Goal: Task Accomplishment & Management: Complete application form

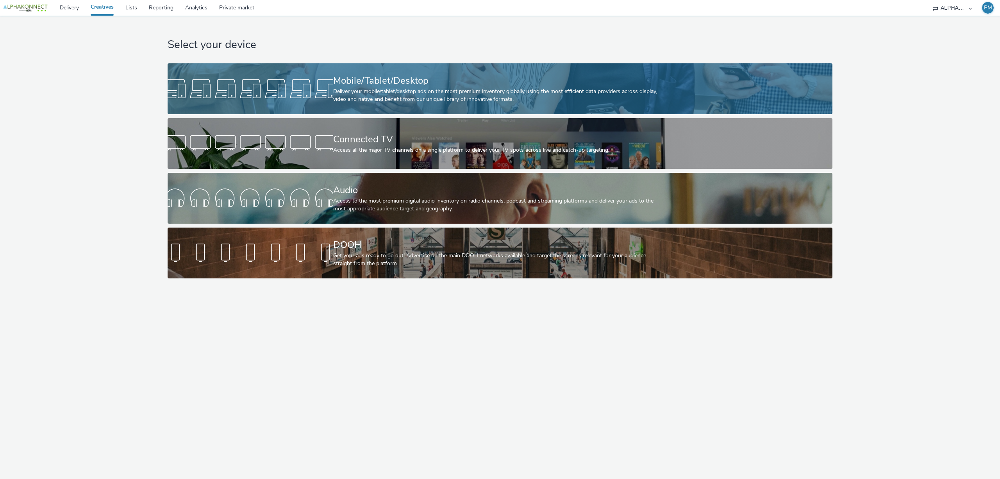
click at [452, 93] on div "Deliver your mobile/tablet/desktop ads on the most premium inventory globally u…" at bounding box center [498, 96] width 331 height 16
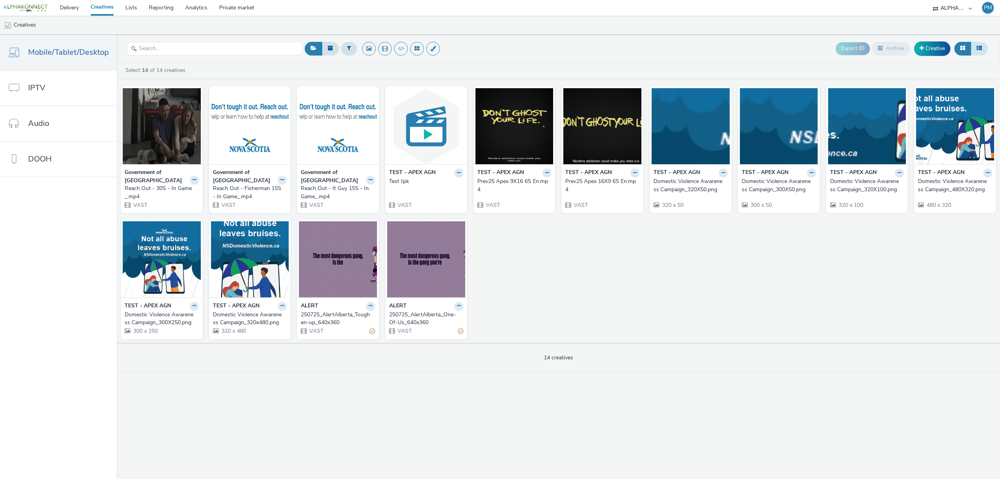
click at [979, 50] on icon at bounding box center [979, 47] width 5 height 5
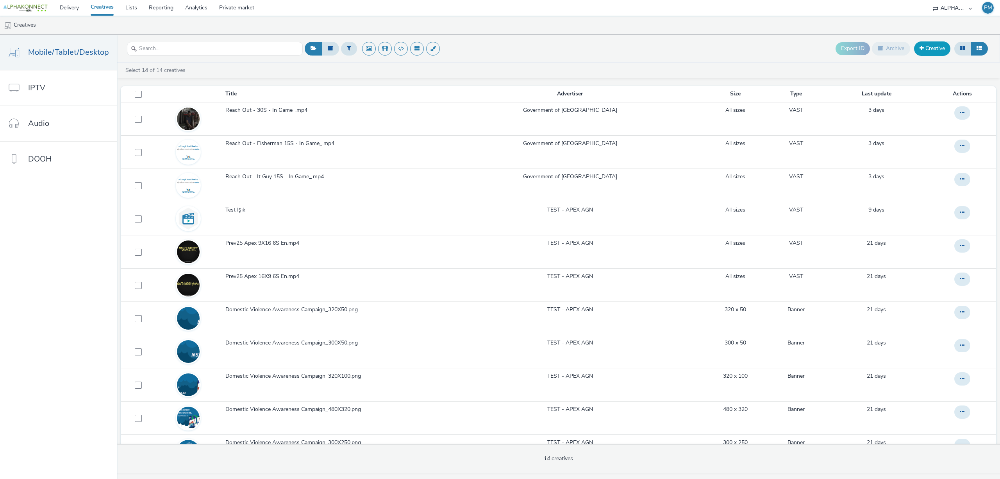
click at [926, 55] on link "Creative" at bounding box center [932, 48] width 36 height 14
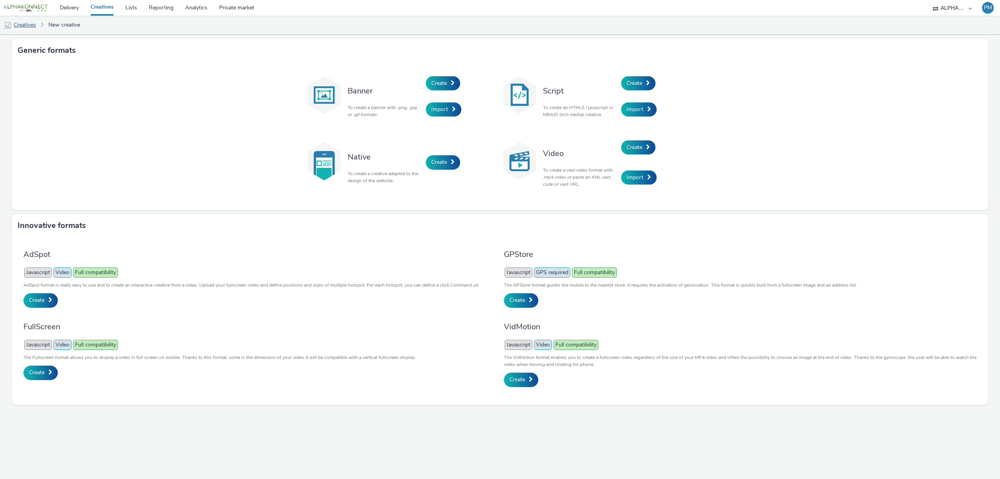
click at [30, 27] on link "Creatives" at bounding box center [20, 25] width 40 height 19
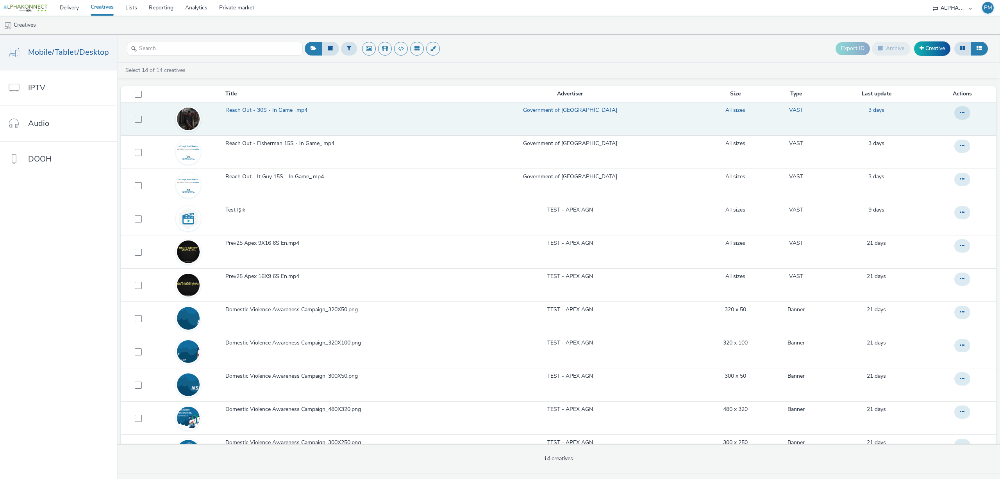
click at [285, 111] on span "Reach Out - 30S - In Game_.mp4" at bounding box center [267, 110] width 85 height 8
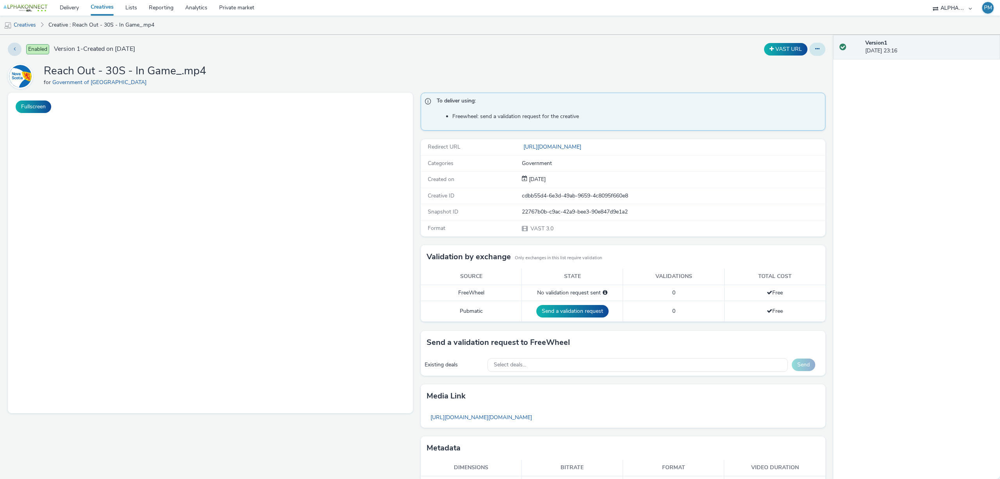
click at [810, 51] on button at bounding box center [818, 49] width 16 height 13
click at [784, 69] on link "Edit" at bounding box center [796, 65] width 59 height 16
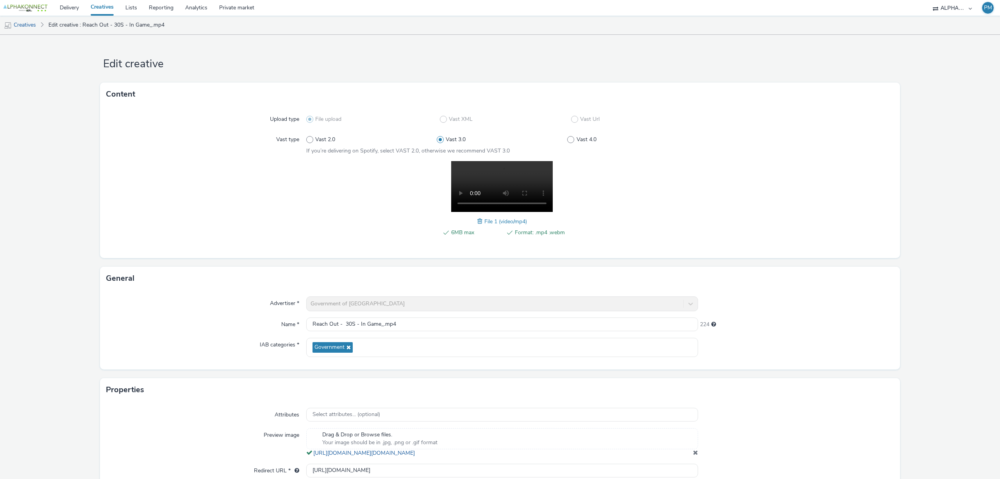
scroll to position [48, 0]
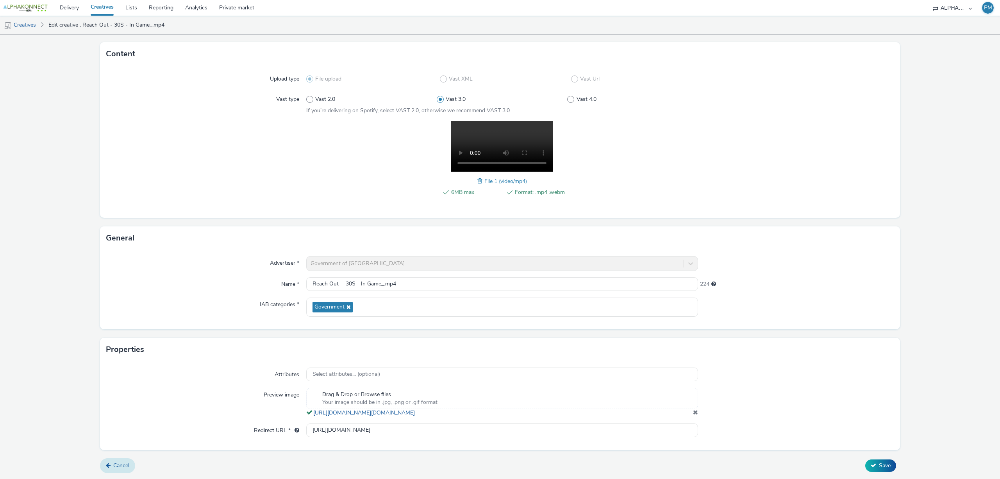
click at [116, 460] on link "Cancel" at bounding box center [117, 465] width 35 height 15
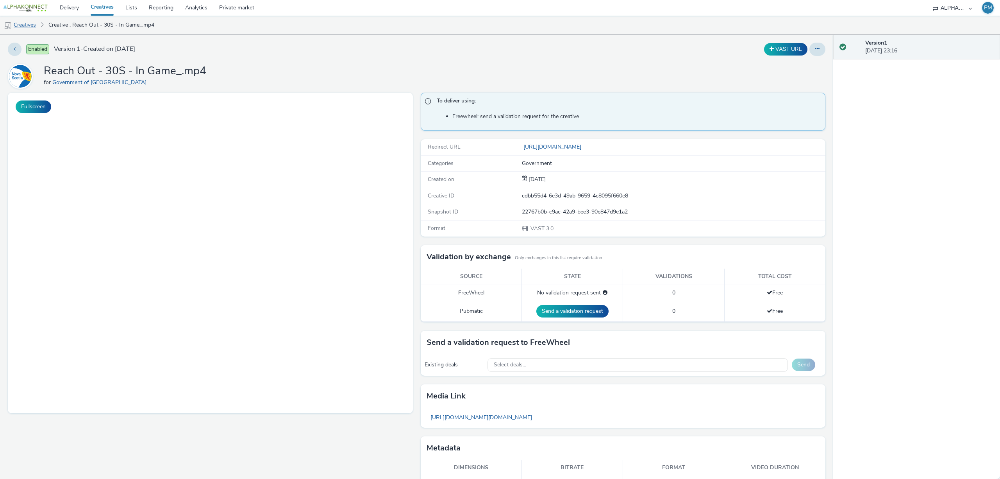
click at [27, 29] on link "Creatives" at bounding box center [20, 25] width 40 height 19
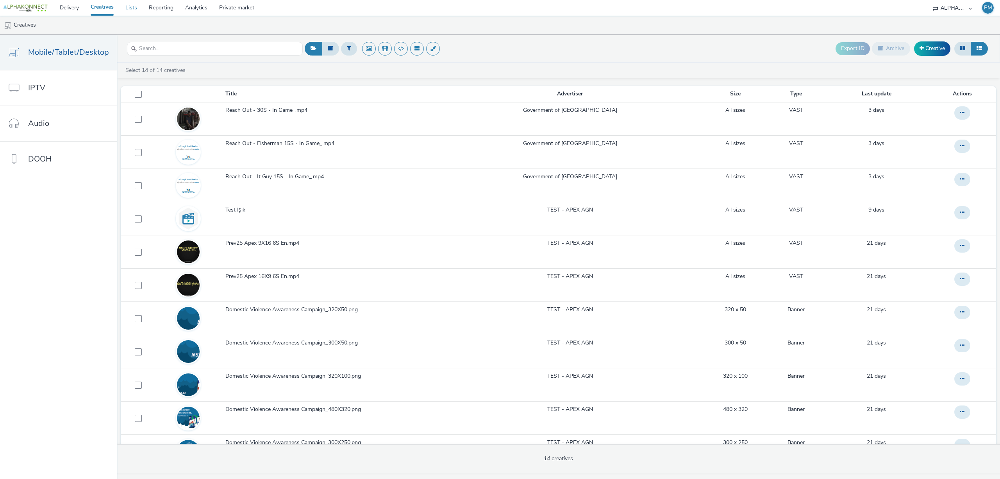
click at [132, 11] on link "Lists" at bounding box center [131, 8] width 23 height 16
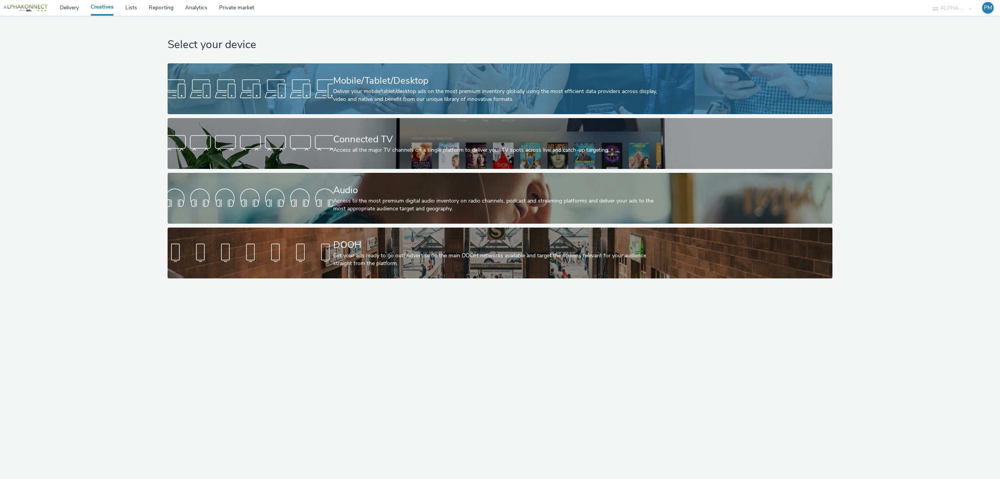
click at [404, 77] on div "Mobile/Tablet/Desktop" at bounding box center [498, 81] width 331 height 14
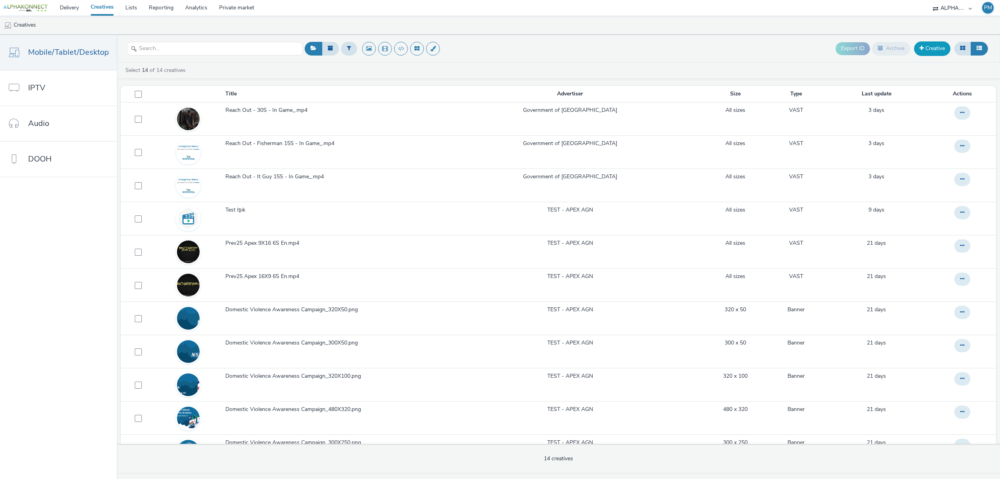
click at [923, 51] on link "Creative" at bounding box center [932, 48] width 36 height 14
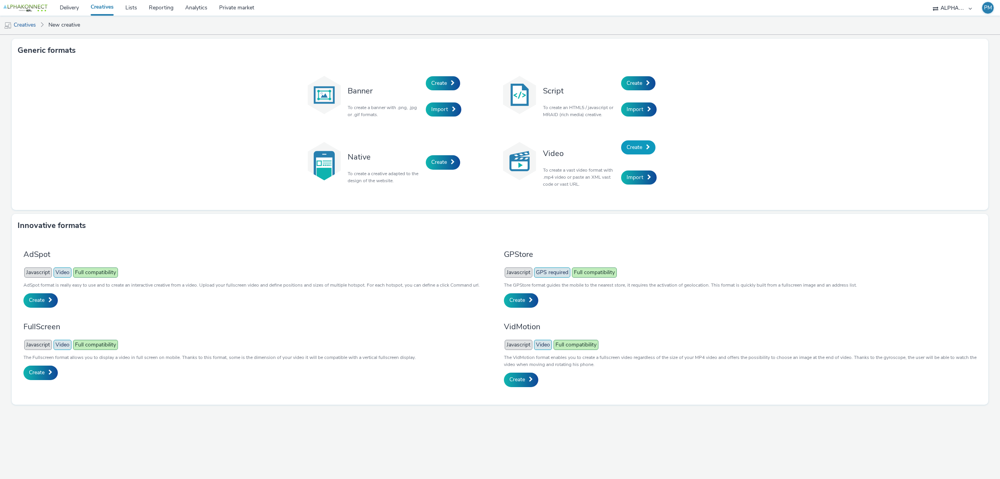
click at [635, 148] on span "Create" at bounding box center [635, 146] width 16 height 7
click at [641, 77] on link "Create" at bounding box center [638, 83] width 34 height 14
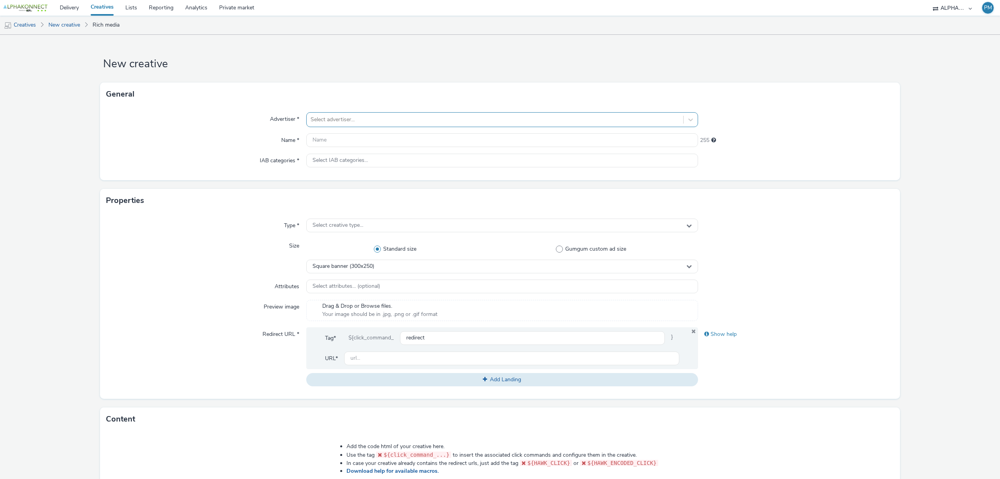
click at [549, 122] on div at bounding box center [495, 119] width 369 height 9
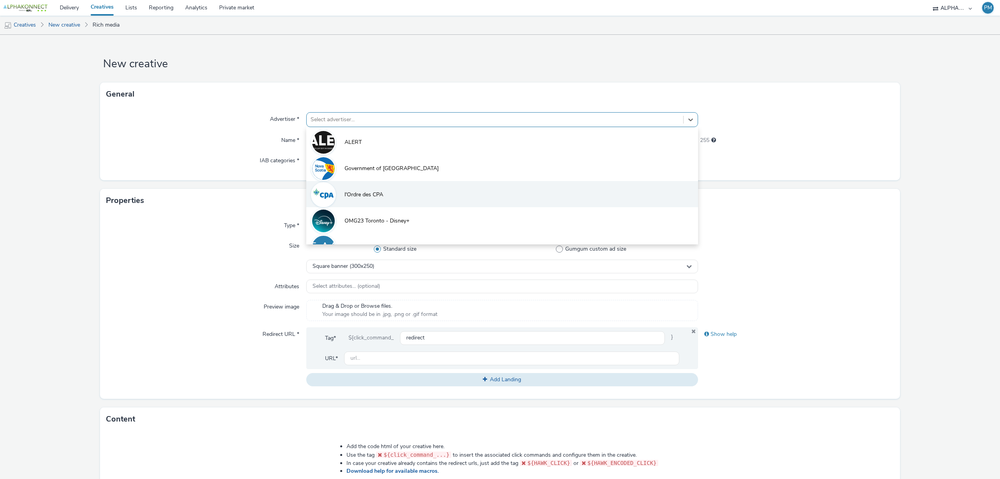
click at [416, 188] on li "l'Ordre des CPA" at bounding box center [502, 194] width 392 height 26
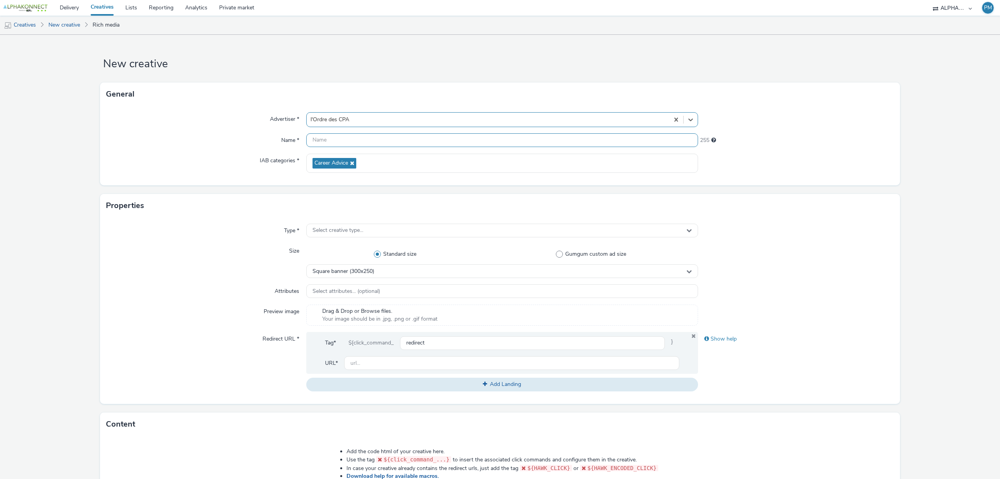
click at [331, 141] on input "text" at bounding box center [502, 140] width 392 height 14
paste input "261001-cabinet-APEX-MP4"
type input "261001-cabinet-APEX-MP4"
click at [194, 179] on div "Advertiser * l'Ordre des CPA Name * 261001-cabinet-APEX-MP4 232 IAB categories …" at bounding box center [500, 145] width 800 height 79
click at [427, 229] on div "Select creative type..." at bounding box center [502, 231] width 392 height 14
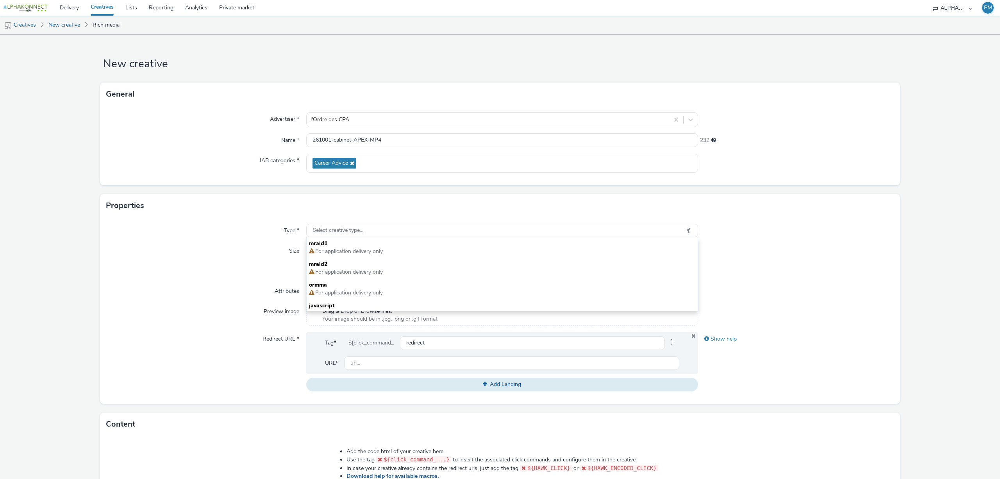
click at [190, 251] on div "Size" at bounding box center [206, 261] width 200 height 34
click at [64, 25] on link "New creative" at bounding box center [64, 25] width 39 height 19
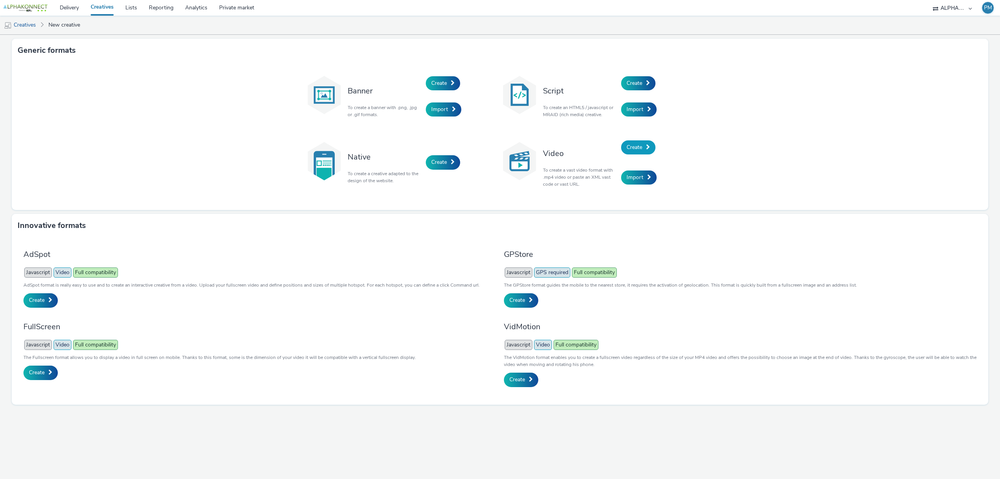
click at [640, 146] on span "Create" at bounding box center [635, 146] width 16 height 7
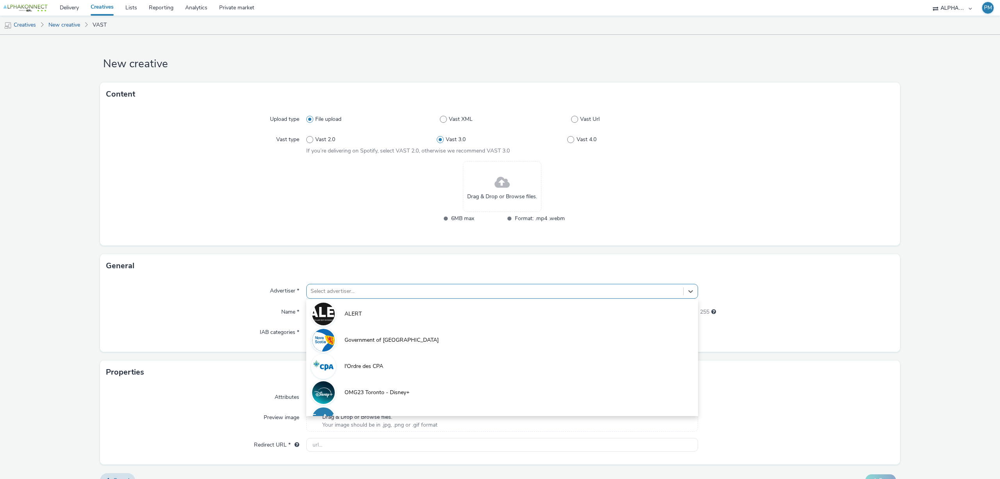
click at [499, 286] on div at bounding box center [495, 290] width 369 height 9
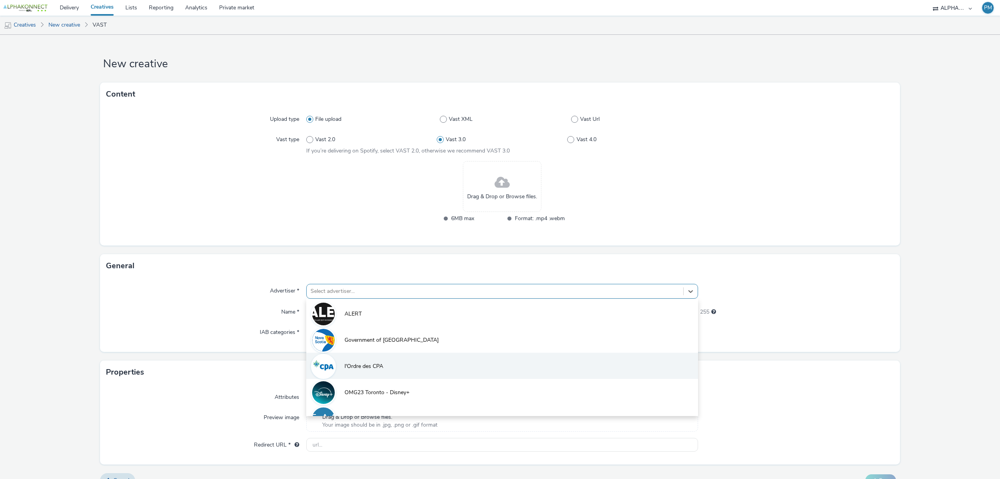
click at [446, 359] on li "l'Ordre des CPA" at bounding box center [502, 366] width 392 height 26
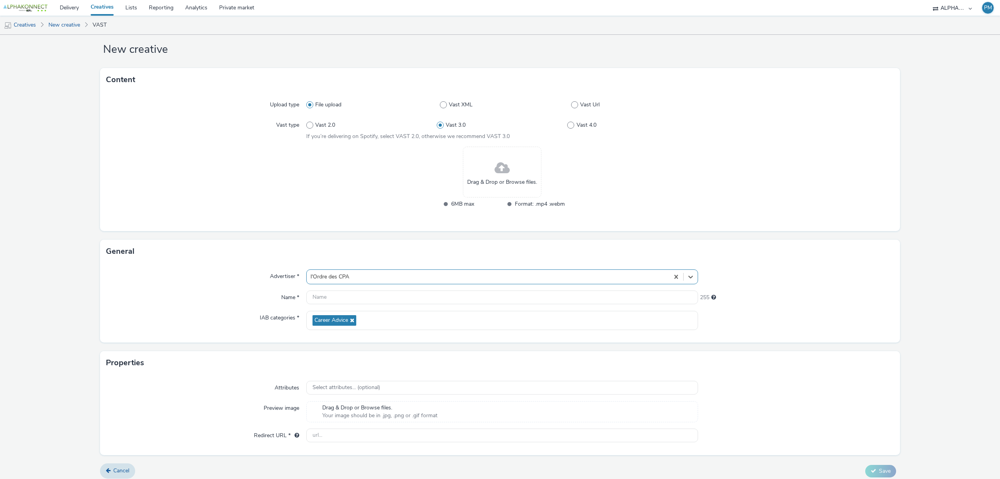
scroll to position [21, 0]
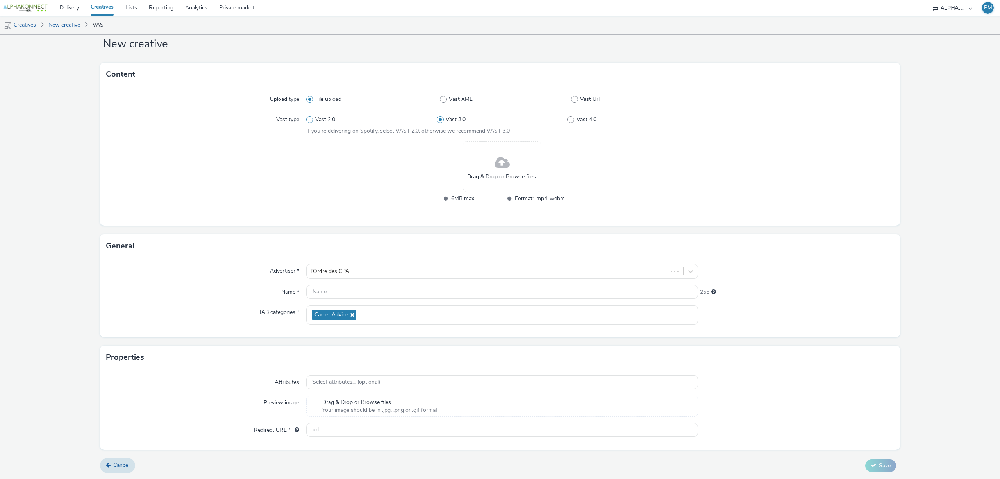
click at [317, 119] on span "Vast 2.0" at bounding box center [325, 120] width 20 height 8
click at [311, 119] on input "Vast 2.0" at bounding box center [308, 119] width 5 height 5
radio input "true"
radio input "false"
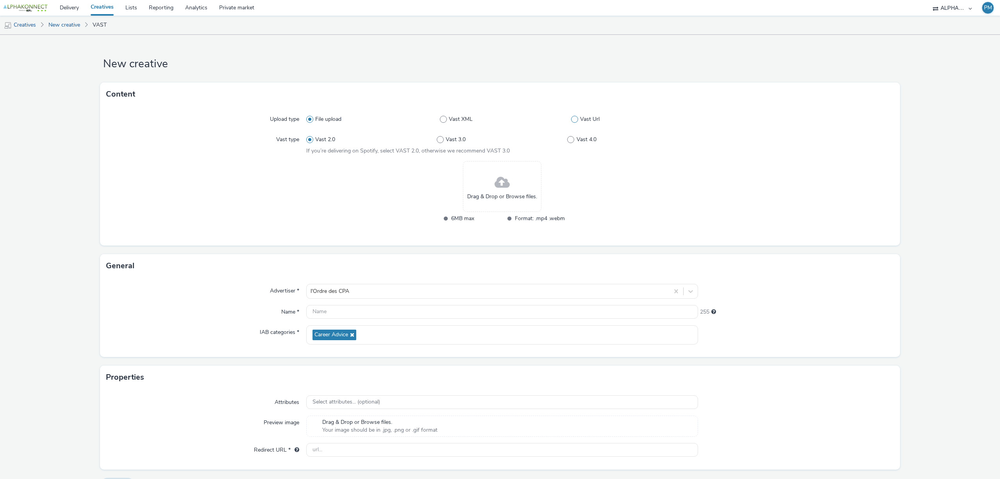
click at [572, 119] on span at bounding box center [574, 119] width 7 height 7
click at [572, 119] on input "Vast Url" at bounding box center [573, 119] width 5 height 5
radio input "false"
radio input "true"
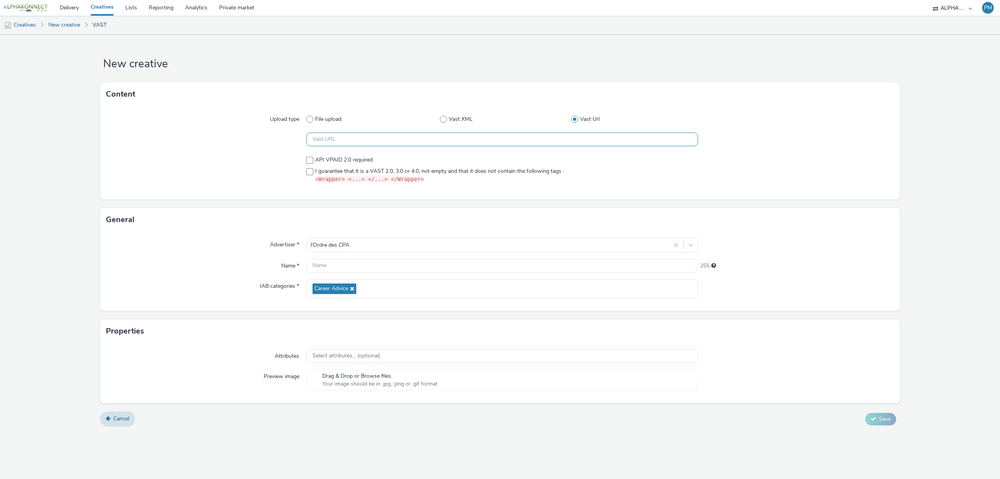
click at [372, 138] on input "text" at bounding box center [502, 139] width 392 height 14
paste input "https://ad.doubleclick.net/ddm/pfadx/N1615345.2497503APEXMOBILE/B34298616.42982…"
type input "https://ad.doubleclick.net/ddm/pfadx/N1615345.2497503APEXMOBILE/B34298616.42982…"
click at [256, 156] on div at bounding box center [206, 170] width 200 height 34
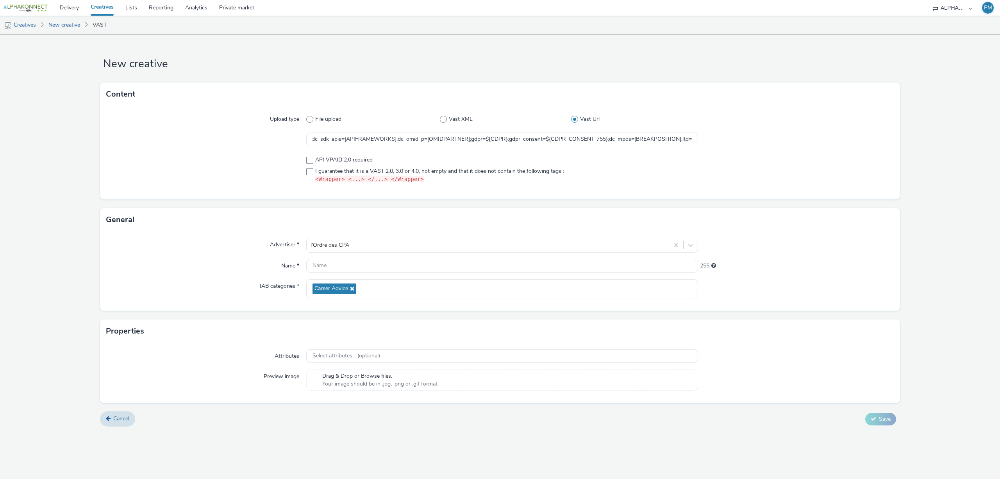
scroll to position [0, 0]
click at [311, 170] on span at bounding box center [309, 171] width 7 height 7
checkbox input "true"
click at [347, 265] on input "text" at bounding box center [502, 266] width 392 height 14
paste input "261001-cabinet-APEX-MP4"
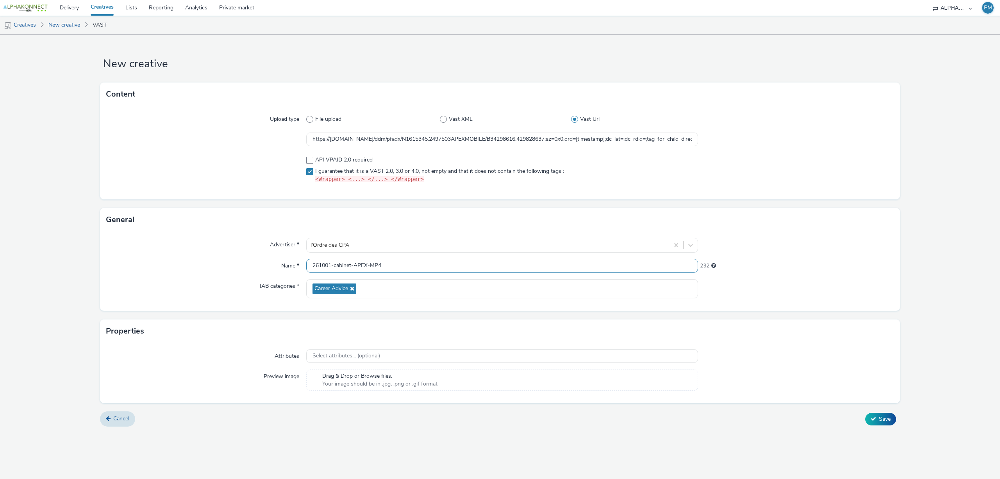
type input "261001-cabinet-APEX-MP4"
click at [184, 269] on div "Name *" at bounding box center [206, 266] width 200 height 14
click at [882, 418] on span "Save" at bounding box center [885, 418] width 12 height 7
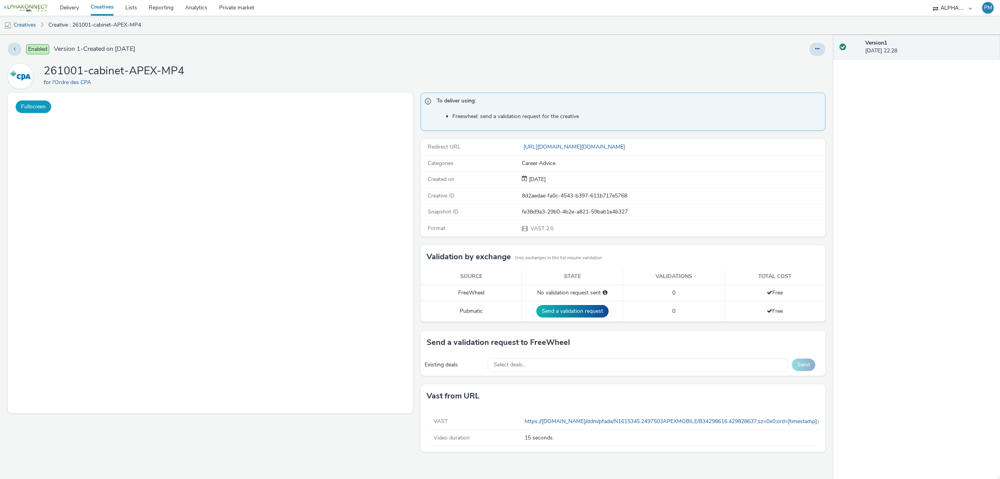
click at [39, 108] on button "Fullscreen" at bounding box center [34, 106] width 36 height 13
click at [16, 53] on button at bounding box center [15, 49] width 14 height 13
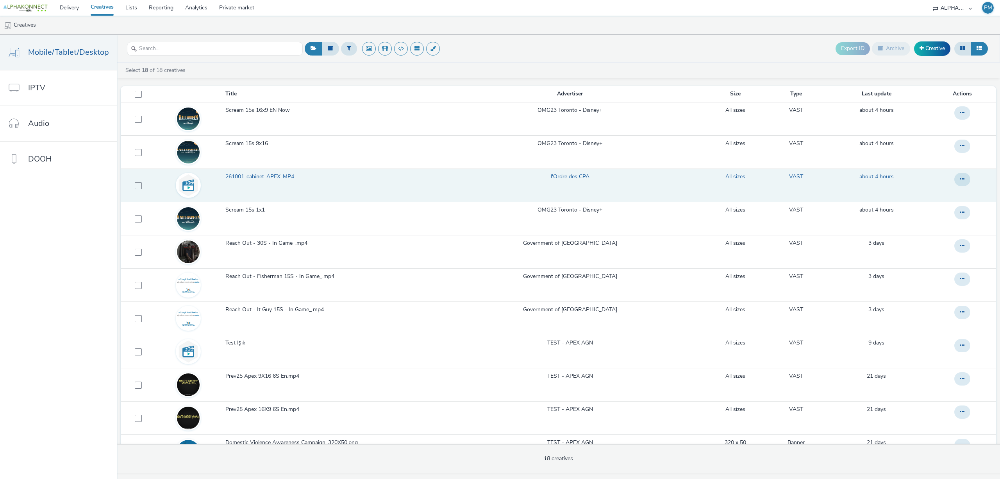
click at [276, 179] on span "261001-cabinet-APEX-MP4" at bounding box center [261, 177] width 72 height 8
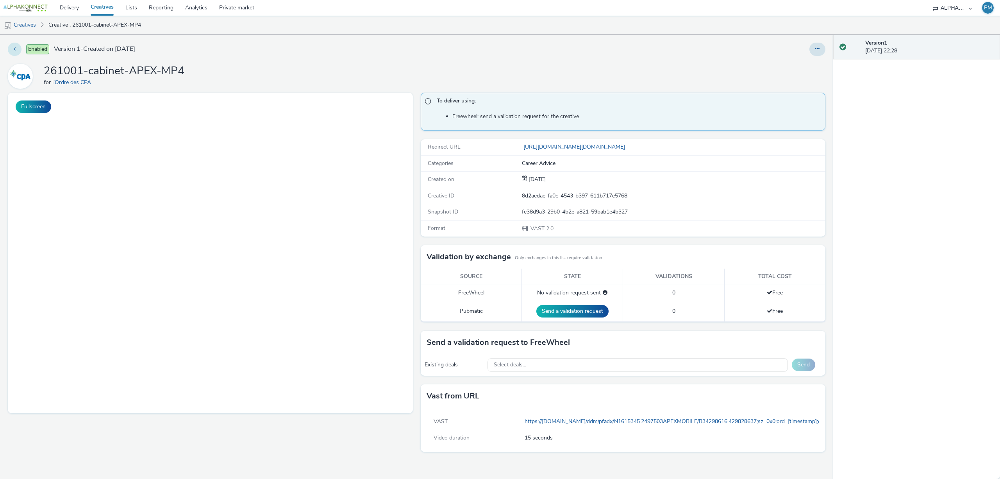
click at [14, 49] on icon at bounding box center [15, 48] width 2 height 5
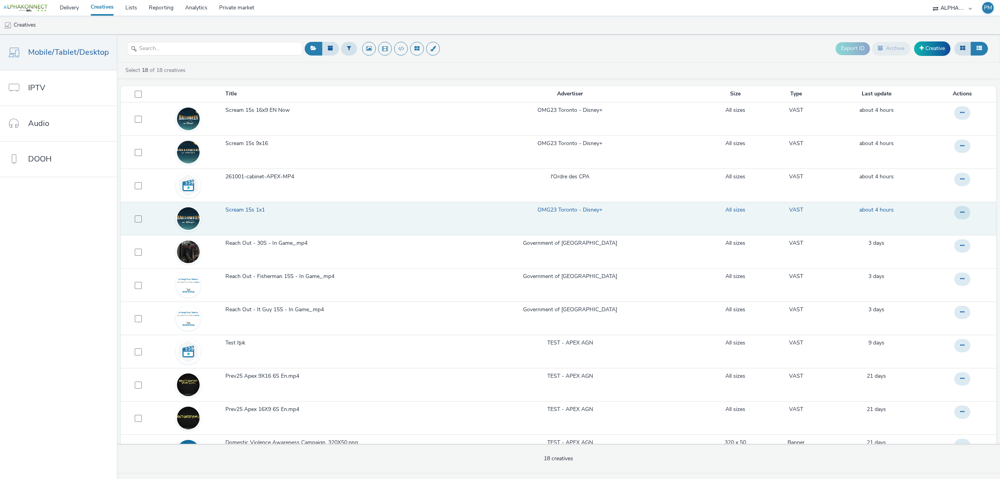
click at [246, 213] on span "Scream 15s 1x1" at bounding box center [246, 210] width 43 height 8
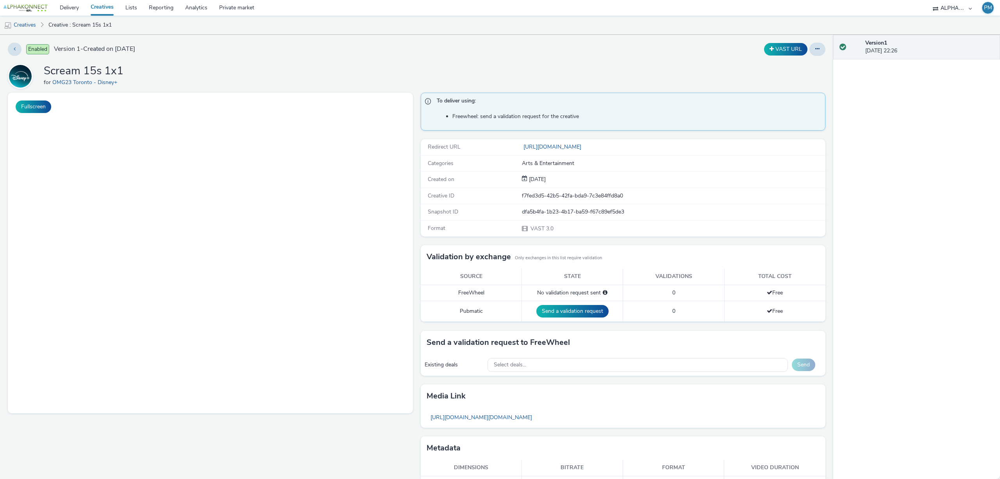
scroll to position [23, 0]
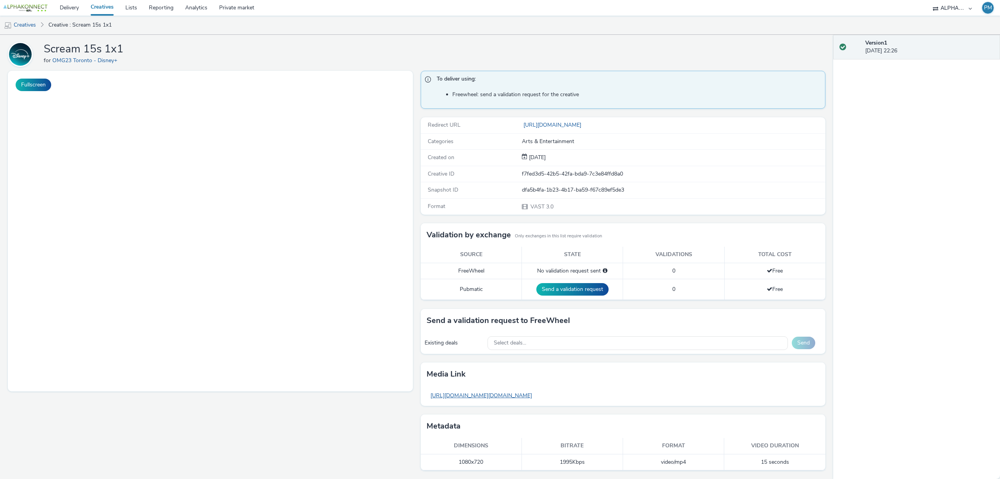
click at [497, 399] on link "https://tabmo-cdn.s3.eu-west-1.amazonaws.com/hawk.tabmo.io/organizations/7ccec9…" at bounding box center [481, 395] width 109 height 15
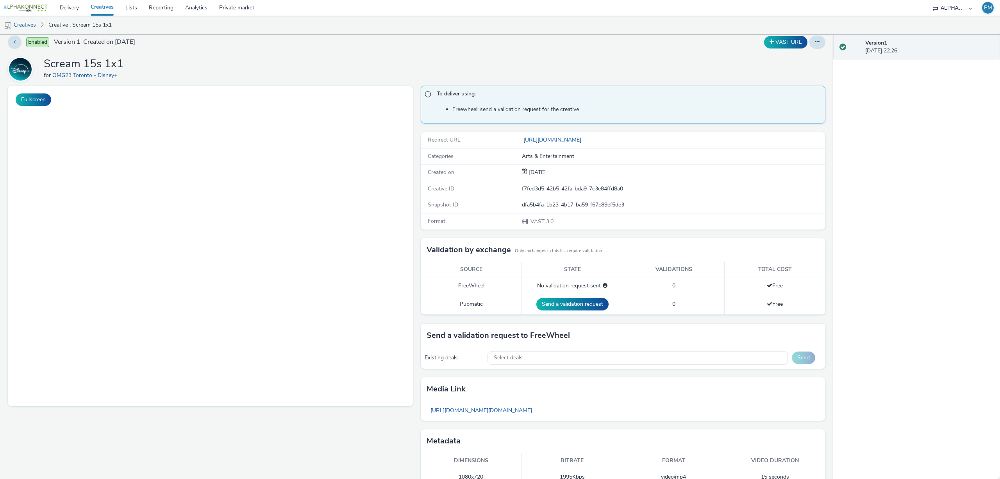
scroll to position [0, 0]
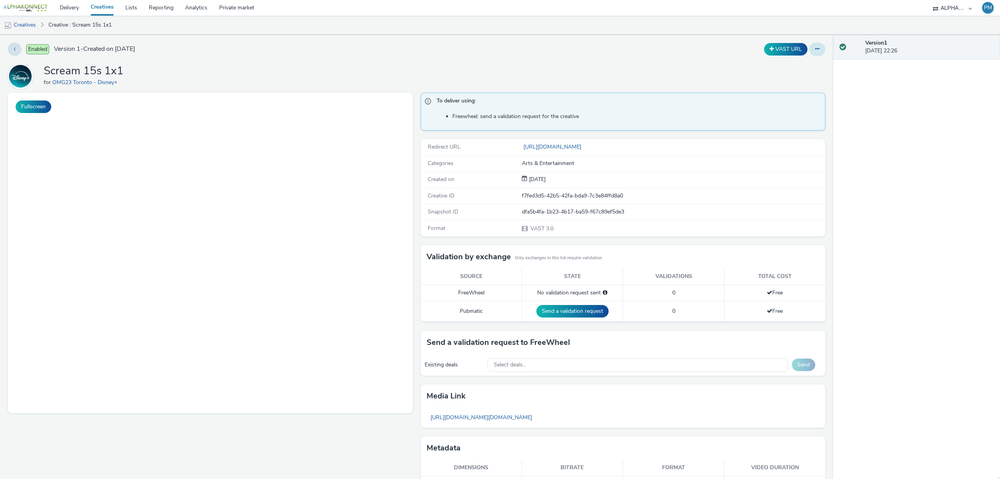
click at [816, 48] on icon at bounding box center [818, 48] width 4 height 5
click at [788, 69] on link "Edit" at bounding box center [796, 65] width 59 height 16
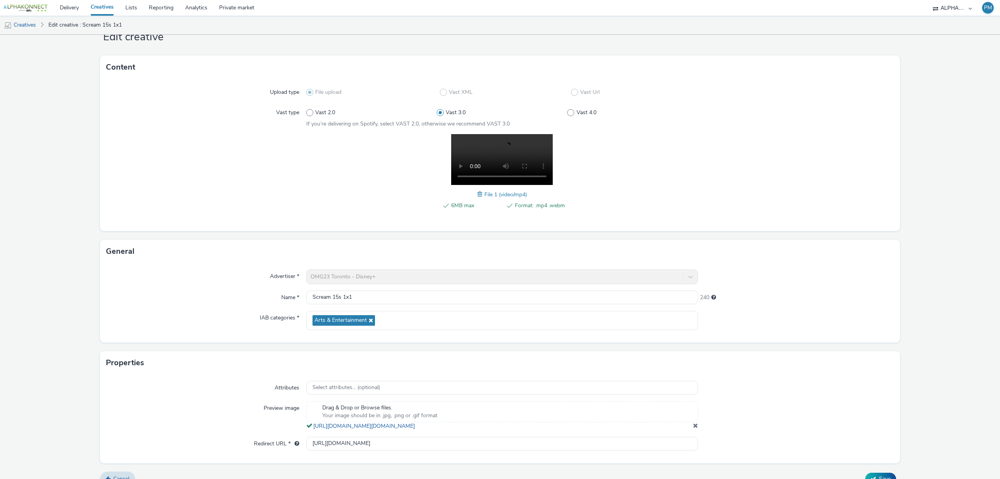
scroll to position [48, 0]
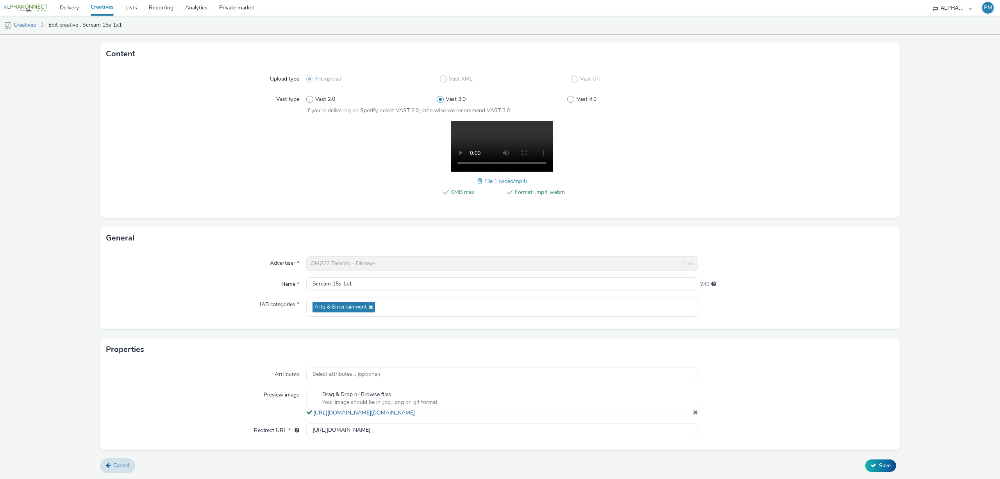
click at [938, 209] on form "Edit creative Content Upload type File upload Vast XML Vast Url Vast type Vast …" at bounding box center [500, 237] width 1000 height 484
click at [108, 463] on icon at bounding box center [108, 464] width 5 height 5
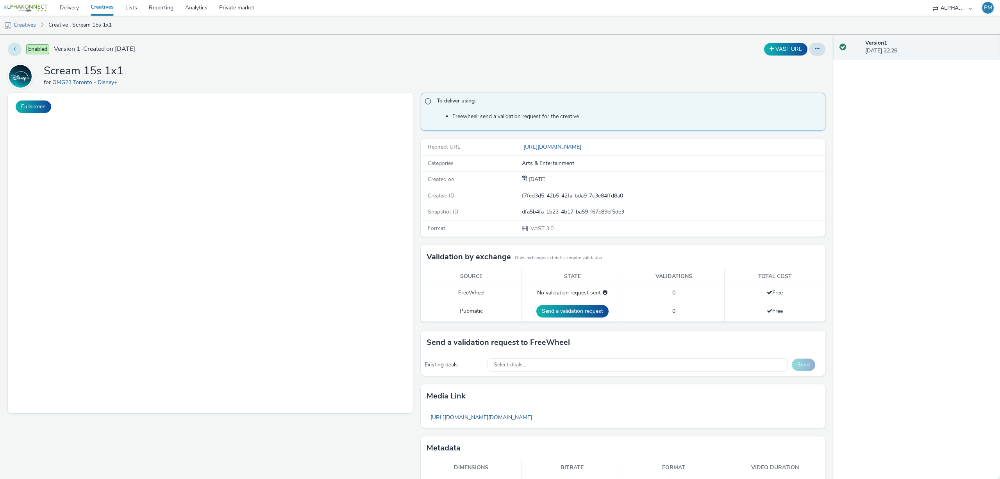
click at [14, 49] on icon at bounding box center [15, 48] width 2 height 5
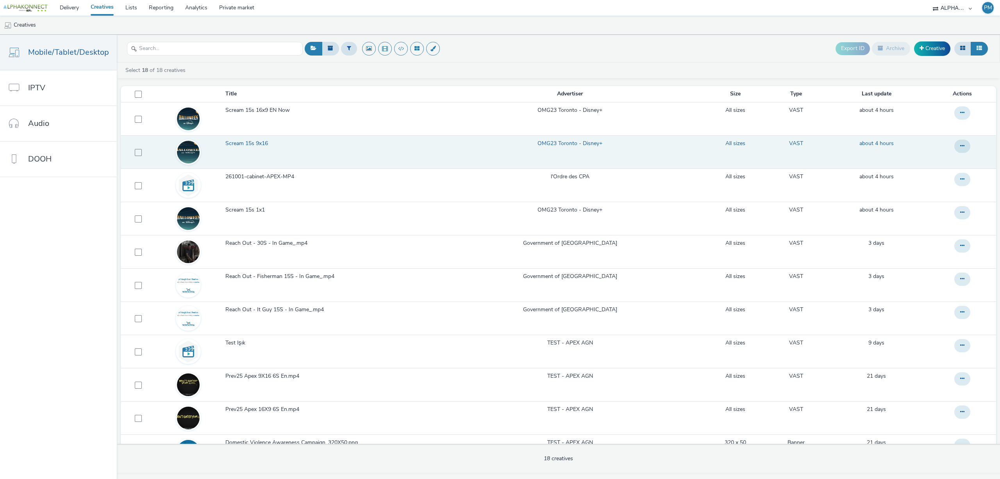
click at [244, 143] on span "Scream 15s 9x16" at bounding box center [248, 144] width 46 height 8
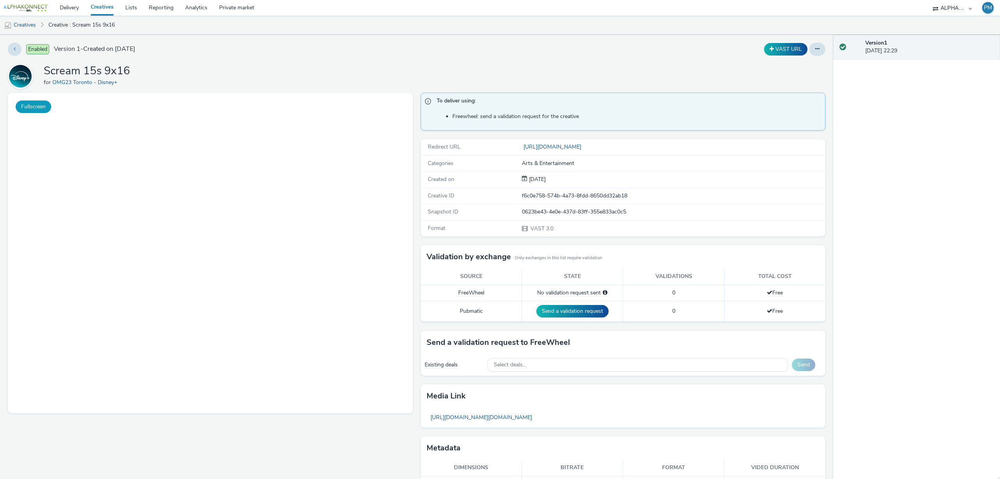
click at [25, 110] on button "Fullscreen" at bounding box center [34, 106] width 36 height 13
click at [14, 49] on icon at bounding box center [15, 48] width 2 height 5
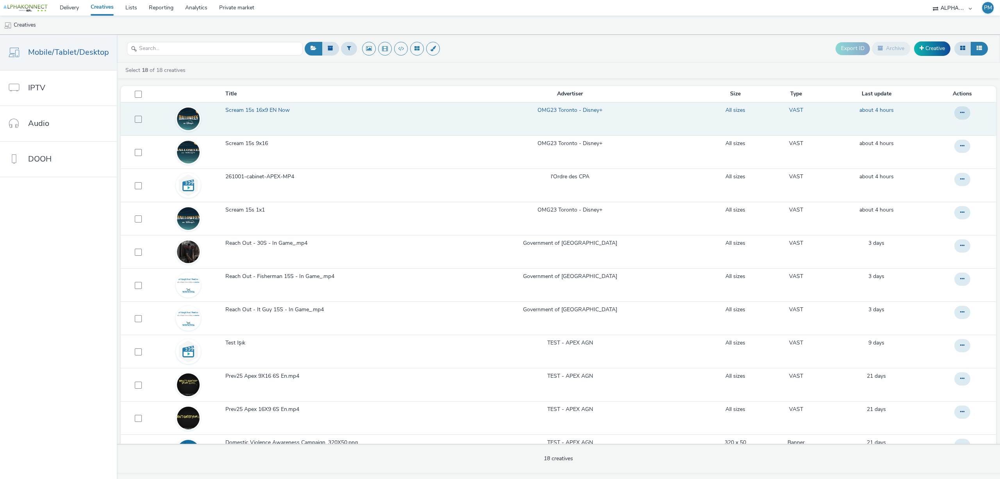
click at [267, 107] on span "Scream 15s 16x9 EN Now" at bounding box center [259, 110] width 68 height 8
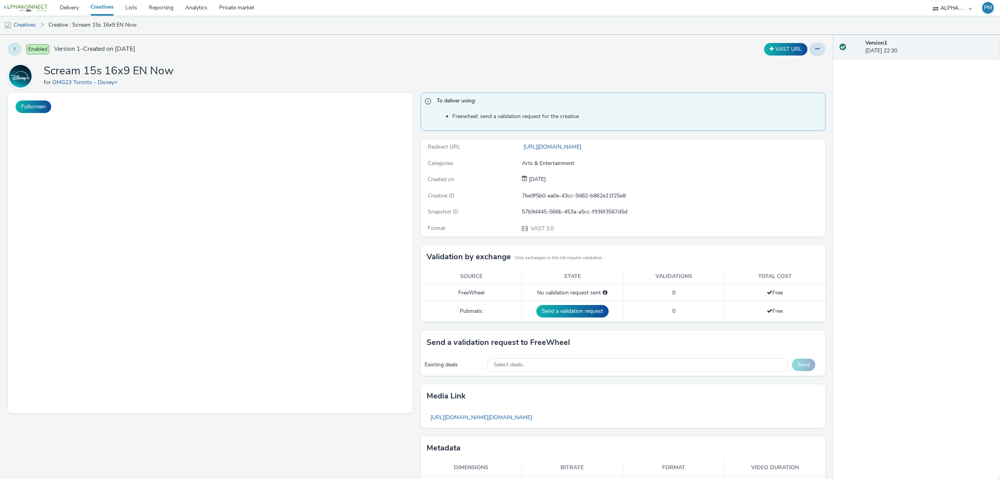
click at [12, 47] on button at bounding box center [15, 49] width 14 height 13
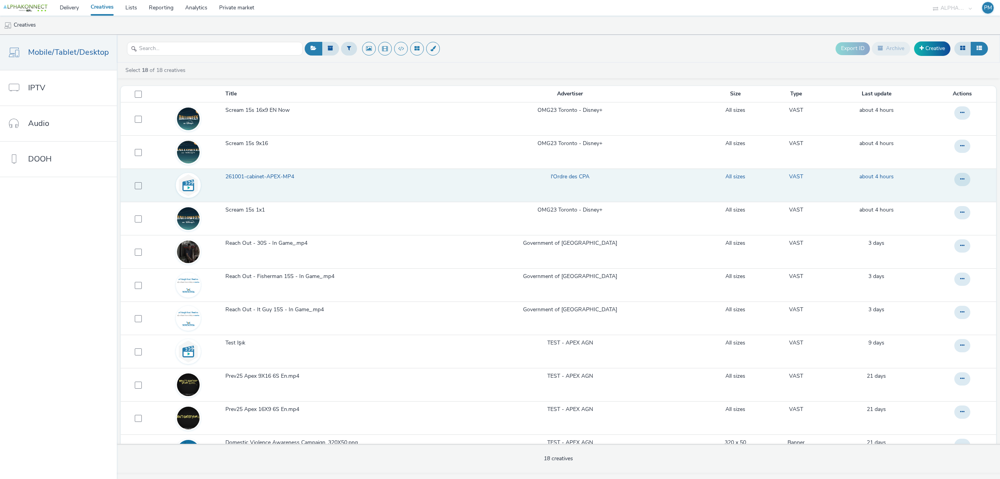
click at [291, 178] on span "261001-cabinet-APEX-MP4" at bounding box center [261, 177] width 72 height 8
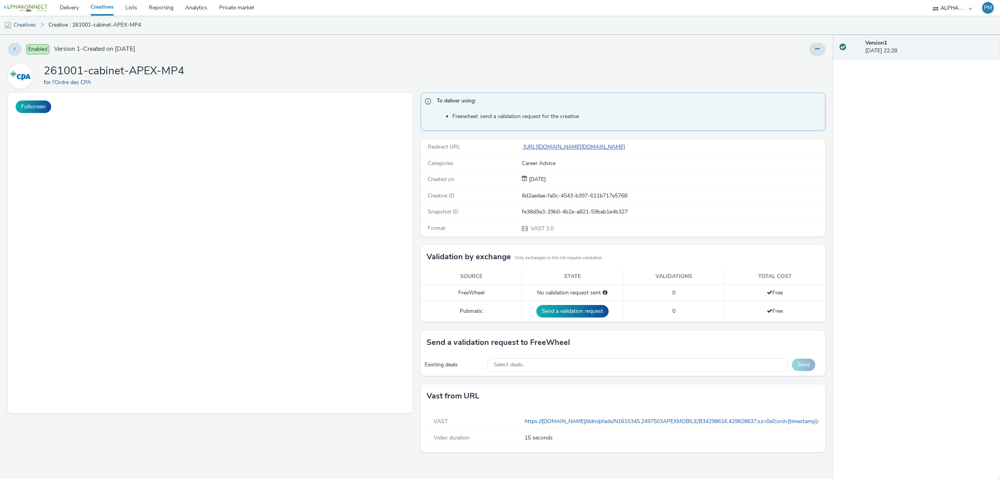
click at [610, 147] on link "https://pagead2.googlesyndication.com/pcs/click?xai=AKAOjsufRk0BfF4uDlvi8Qyrcv3…" at bounding box center [575, 146] width 106 height 7
click at [75, 6] on link "Delivery" at bounding box center [69, 8] width 31 height 16
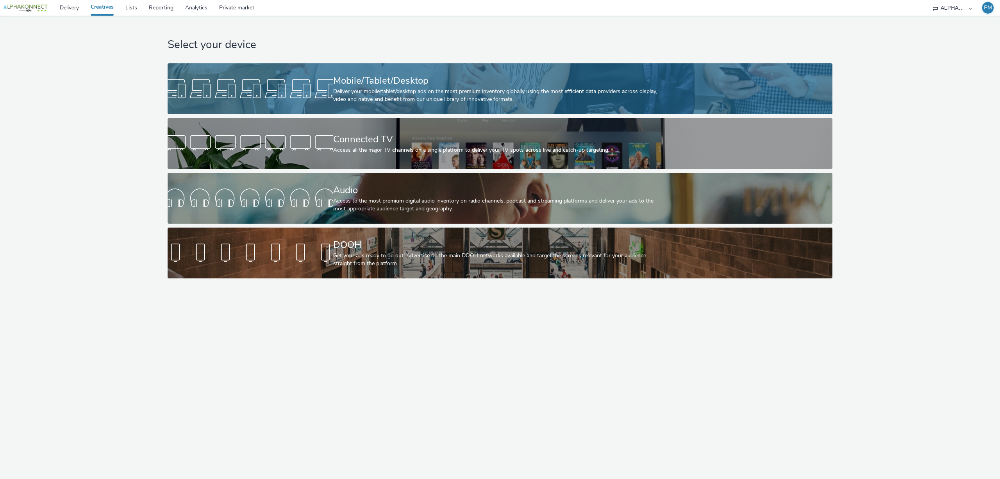
click at [363, 79] on div "Mobile/Tablet/Desktop" at bounding box center [498, 81] width 331 height 14
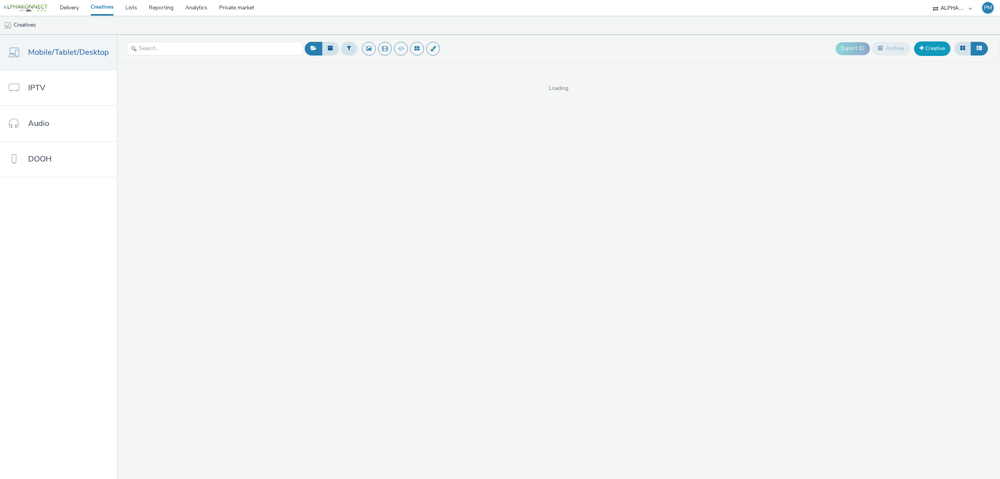
click at [920, 49] on span at bounding box center [922, 47] width 4 height 5
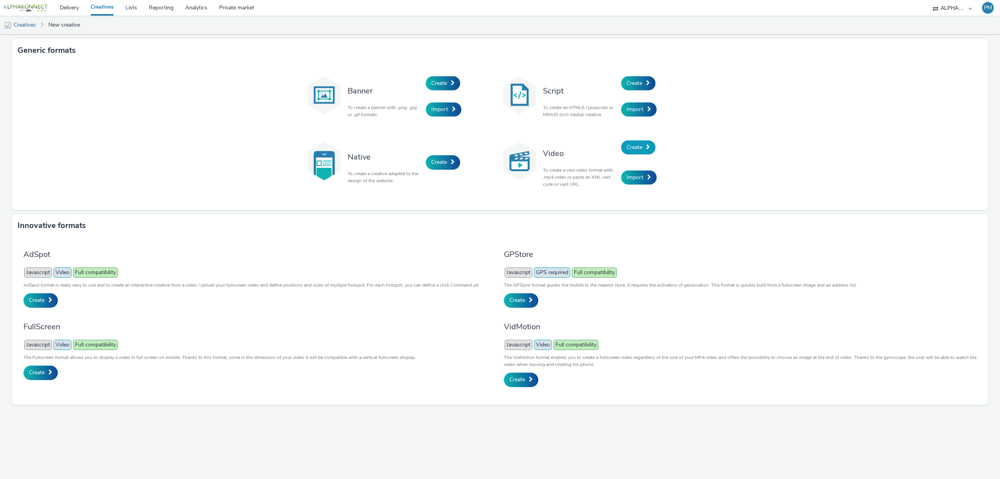
click at [632, 149] on span "Create" at bounding box center [635, 146] width 16 height 7
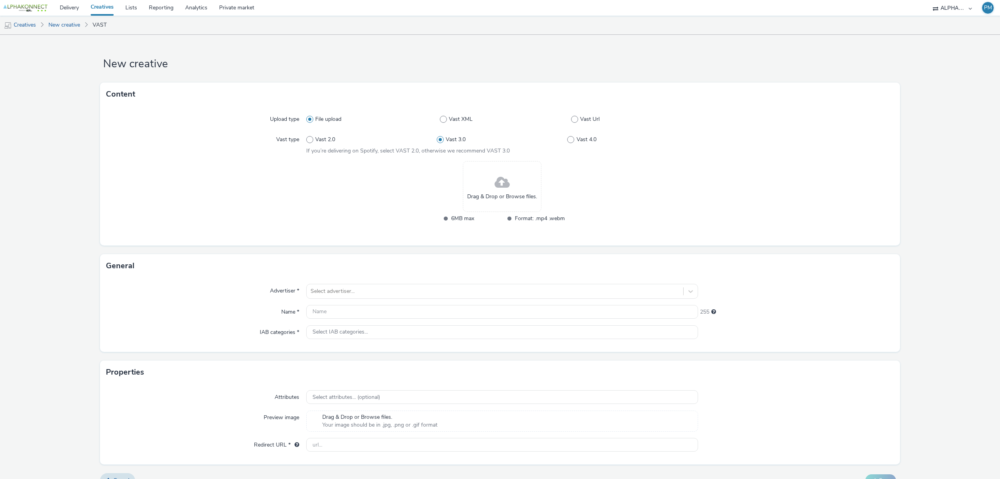
click at [769, 69] on h1 "New creative" at bounding box center [500, 64] width 800 height 15
click at [582, 122] on span "Vast Url" at bounding box center [590, 119] width 20 height 8
click at [576, 122] on input "Vast Url" at bounding box center [573, 119] width 5 height 5
radio input "false"
radio input "true"
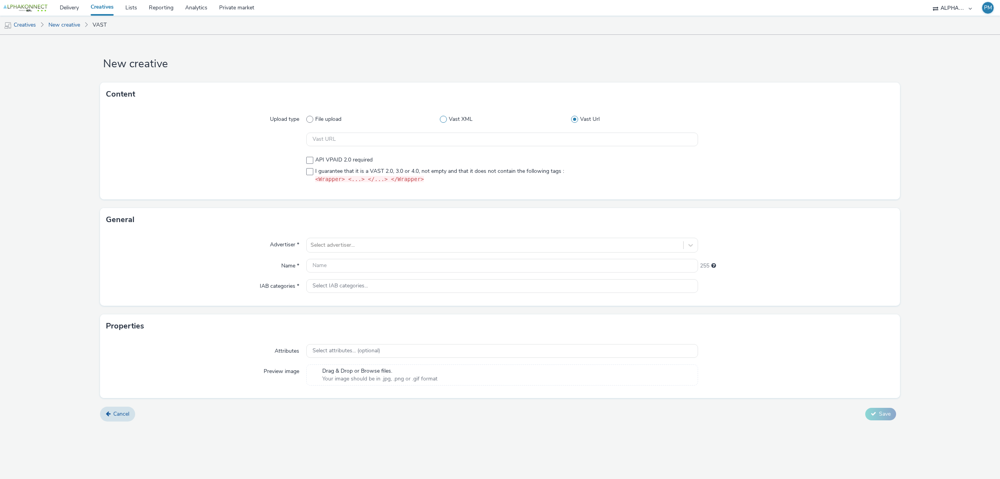
click at [460, 118] on span "Vast XML" at bounding box center [461, 119] width 24 height 8
click at [445, 118] on input "Vast XML" at bounding box center [442, 119] width 5 height 5
radio input "true"
radio input "false"
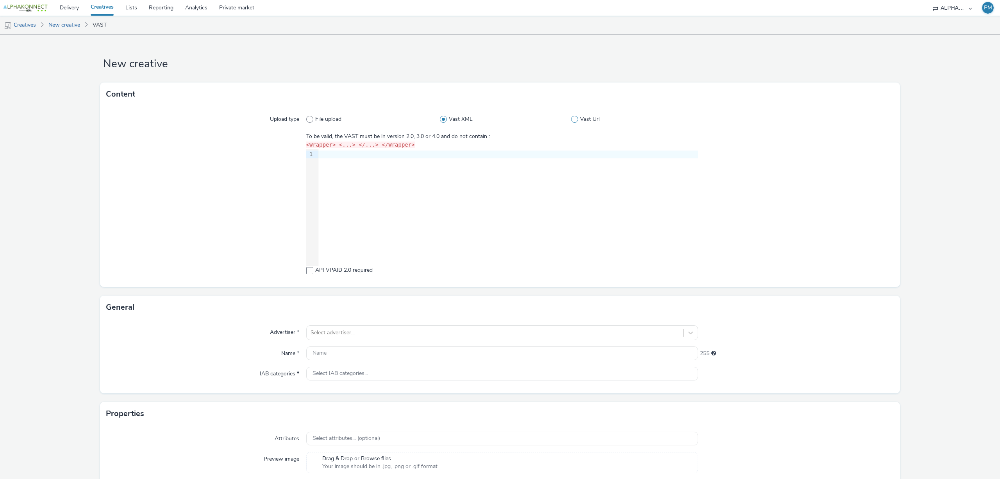
click at [575, 118] on label "Vast Url" at bounding box center [634, 119] width 127 height 8
click at [575, 118] on input "Vast Url" at bounding box center [573, 119] width 5 height 5
radio input "false"
radio input "true"
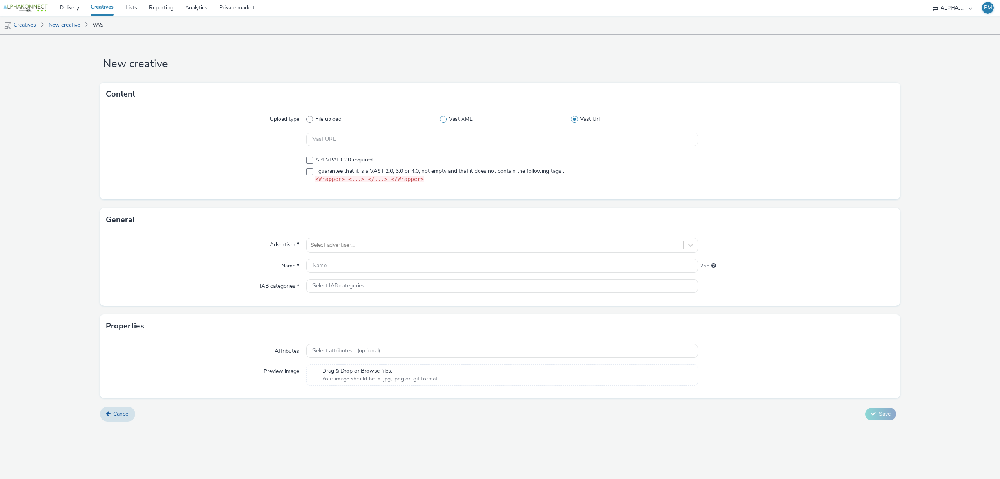
click at [465, 116] on span "Vast XML" at bounding box center [461, 119] width 24 height 8
click at [445, 117] on input "Vast XML" at bounding box center [442, 119] width 5 height 5
radio input "true"
radio input "false"
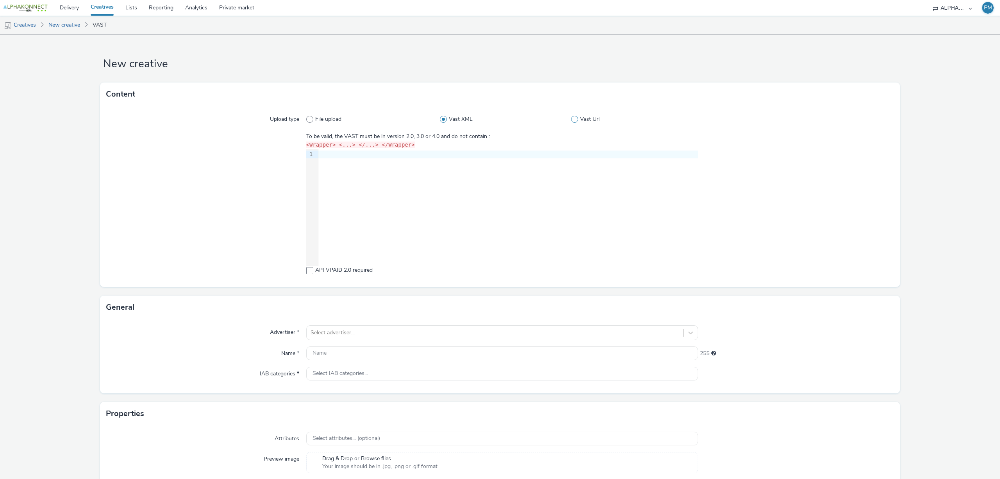
click at [582, 116] on span "Vast Url" at bounding box center [590, 119] width 20 height 8
click at [576, 117] on input "Vast Url" at bounding box center [573, 119] width 5 height 5
radio input "false"
radio input "true"
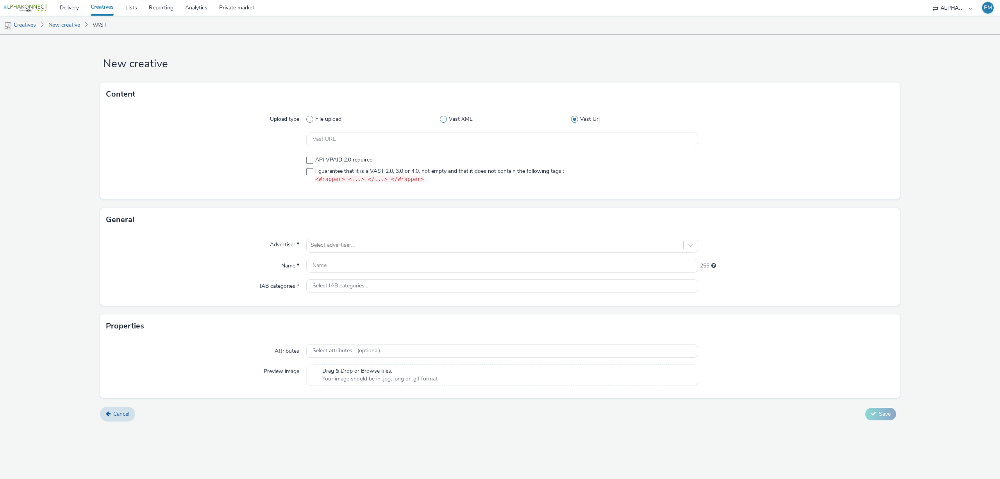
click at [452, 122] on span "Vast XML" at bounding box center [461, 119] width 24 height 8
click at [445, 122] on input "Vast XML" at bounding box center [442, 119] width 5 height 5
radio input "true"
radio input "false"
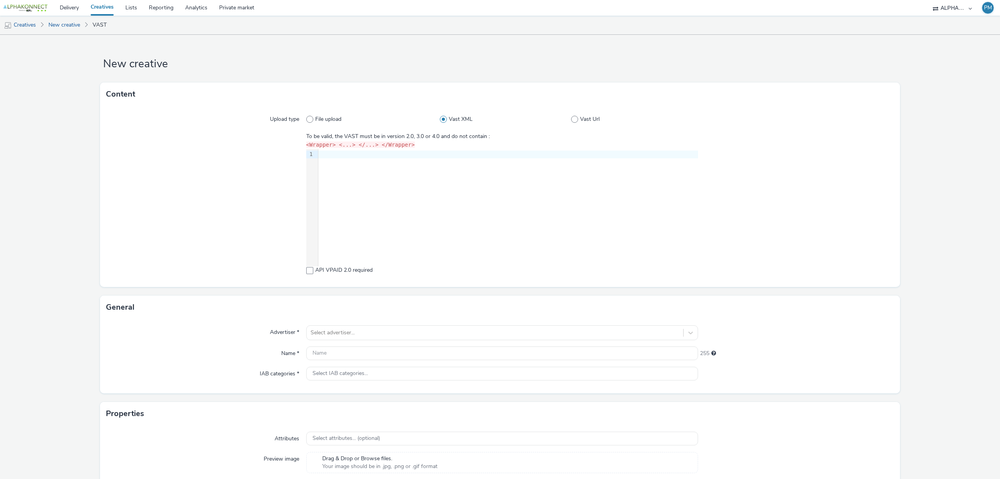
click at [583, 124] on div "File upload Vast XML Vast Url" at bounding box center [502, 119] width 392 height 14
click at [584, 122] on span "Vast Url" at bounding box center [590, 119] width 20 height 8
click at [576, 122] on input "Vast Url" at bounding box center [573, 119] width 5 height 5
radio input "false"
radio input "true"
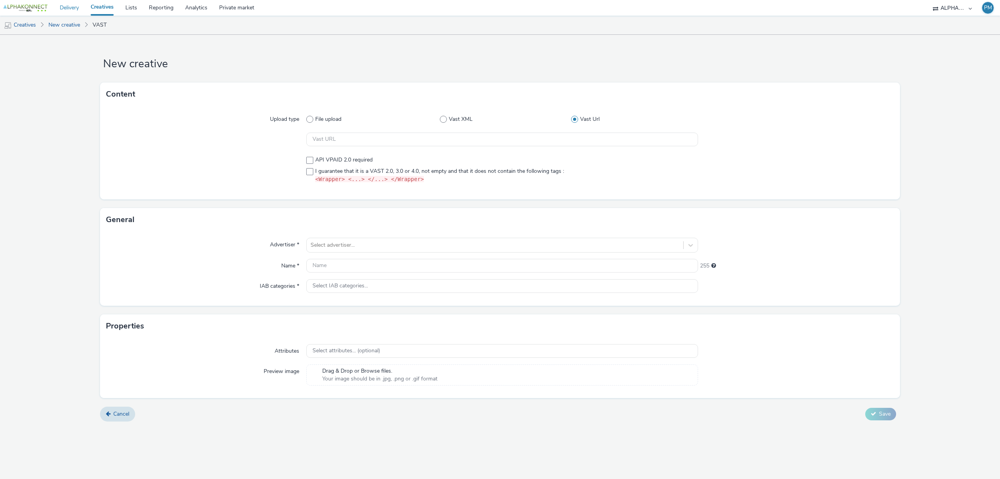
click at [61, 5] on link "Delivery" at bounding box center [69, 8] width 31 height 16
